Goal: Task Accomplishment & Management: Use online tool/utility

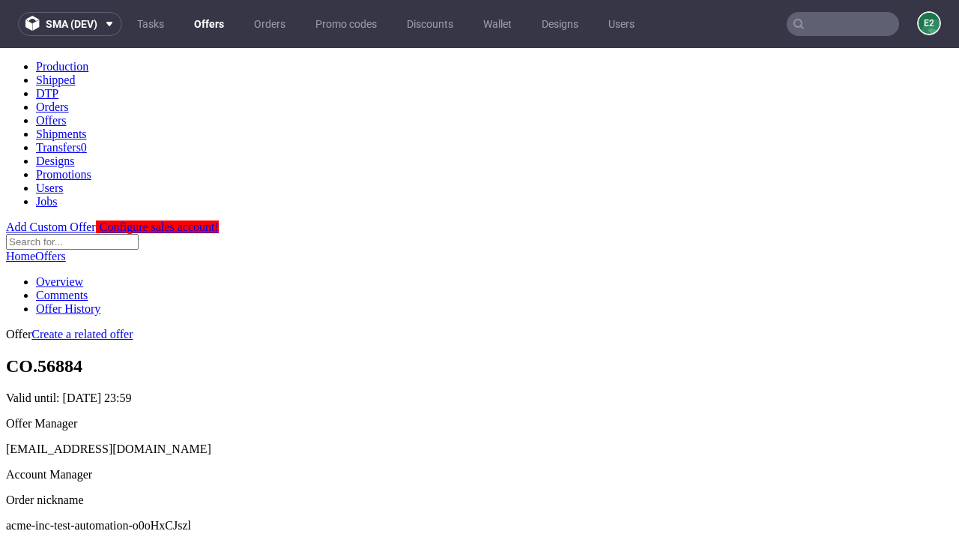
scroll to position [148, 0]
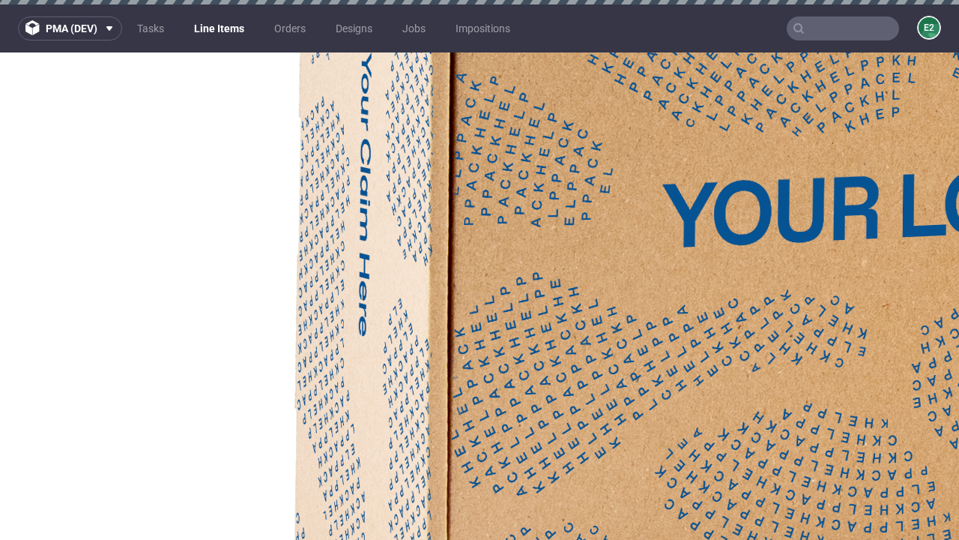
select select "accepted"
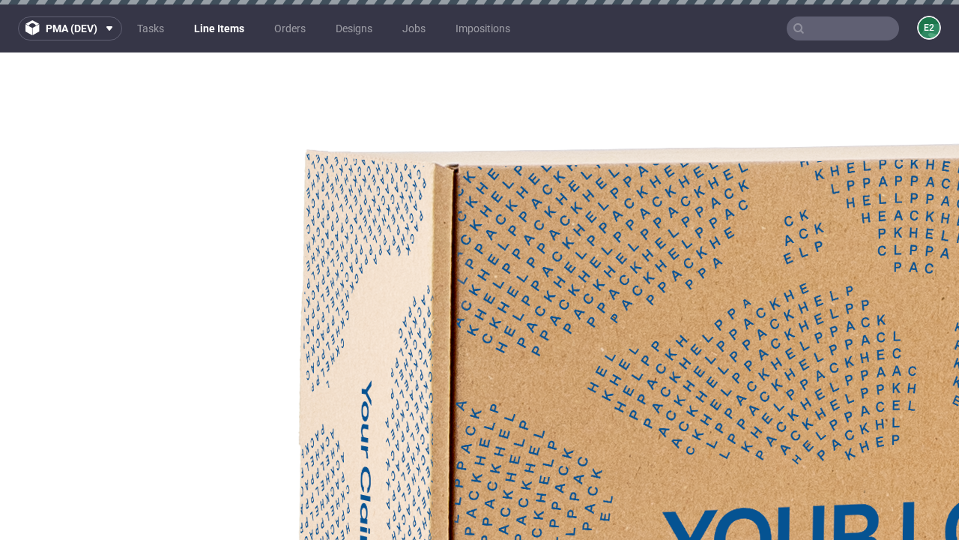
select select "received"
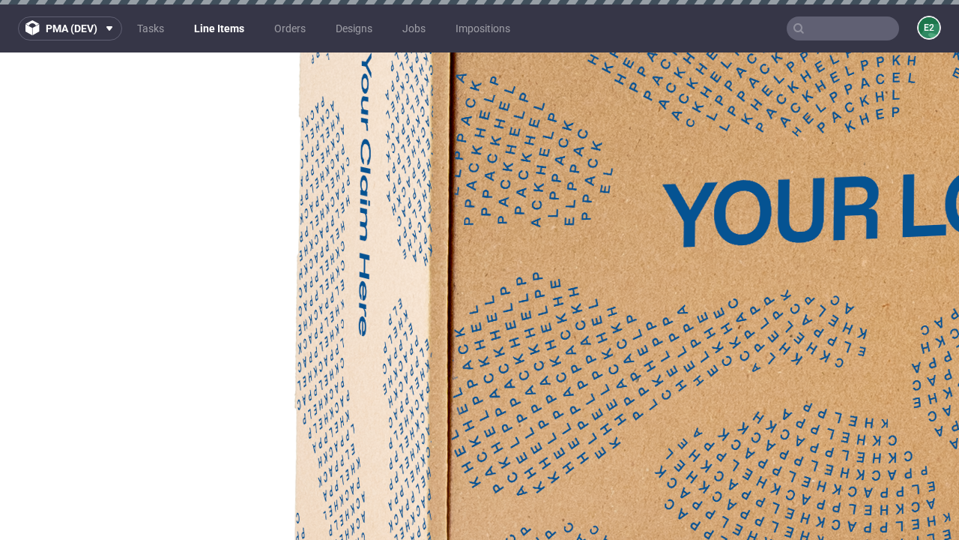
select select "accepted_dtp_issue_reprint"
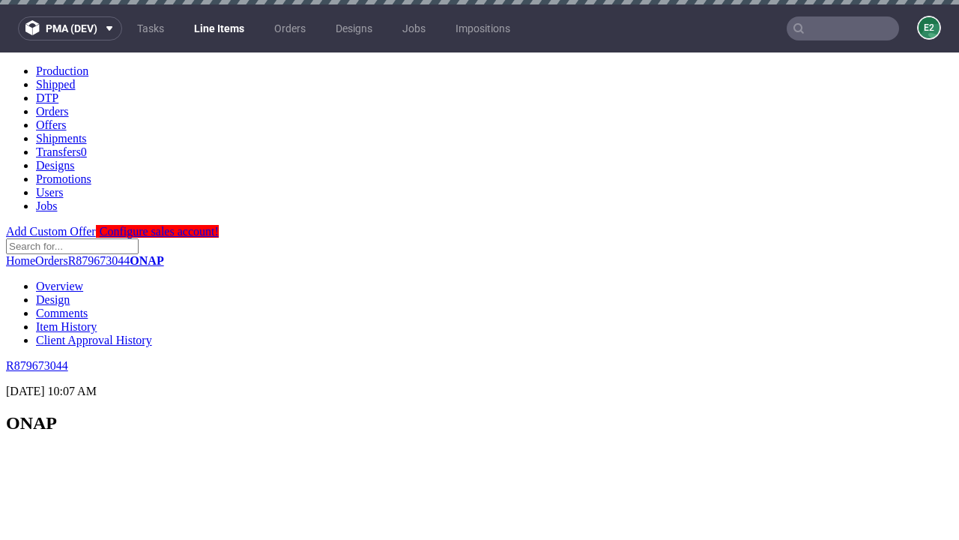
scroll to position [1637, 0]
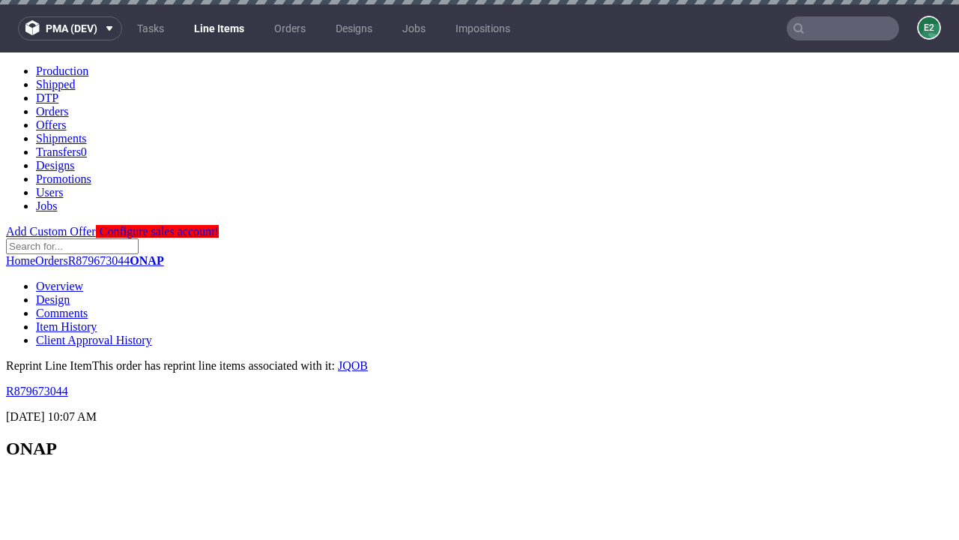
scroll to position [0, 0]
